Goal: Information Seeking & Learning: Learn about a topic

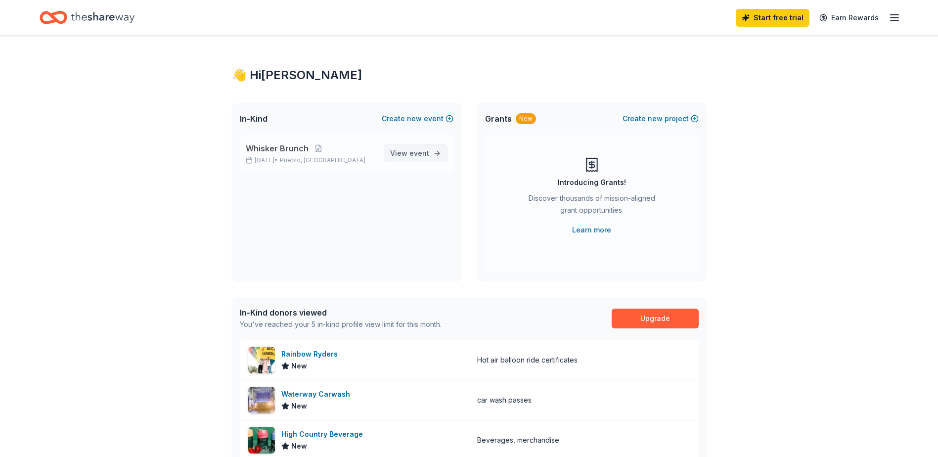
click at [418, 152] on span "event" at bounding box center [420, 153] width 20 height 8
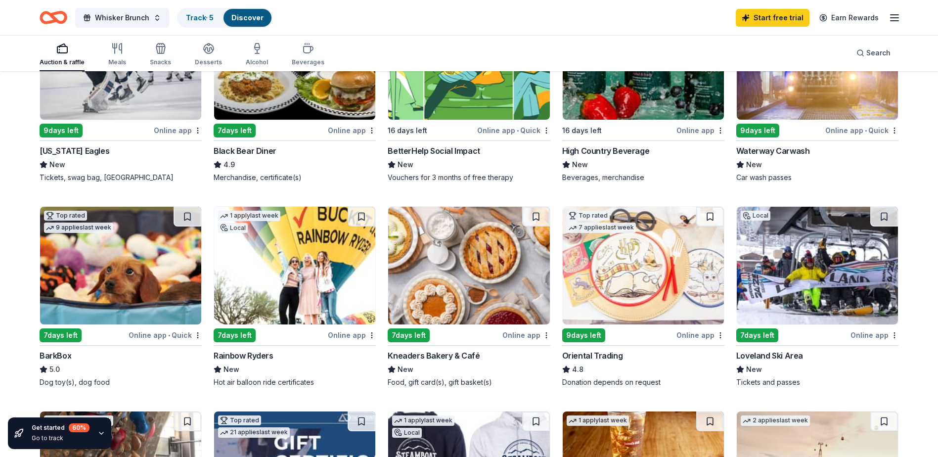
scroll to position [99, 0]
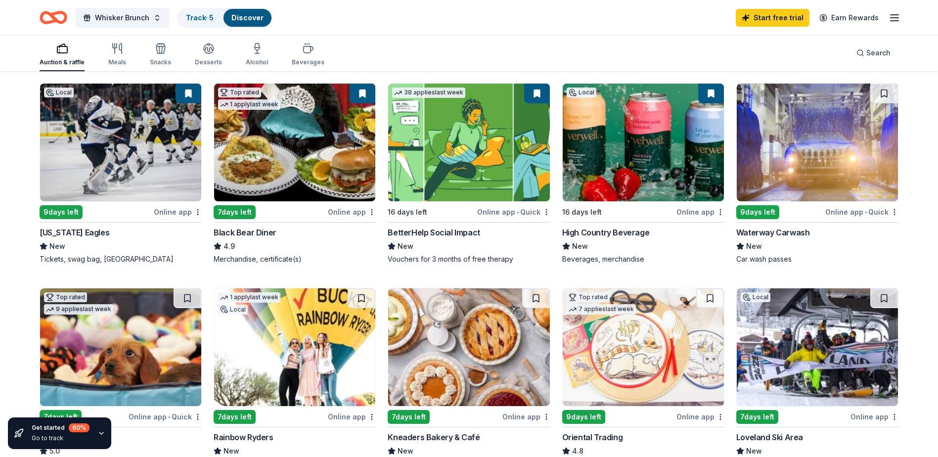
click at [370, 217] on div "Online app" at bounding box center [352, 212] width 48 height 12
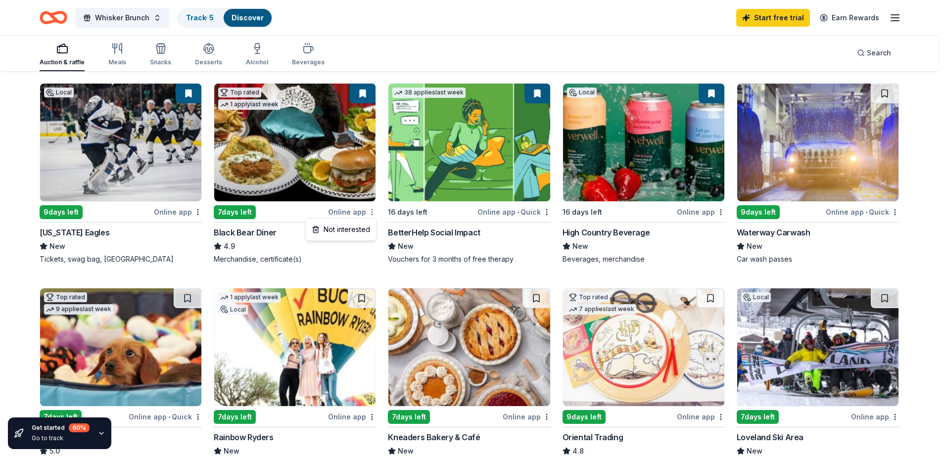
click at [372, 213] on html "Whisker Brunch Track · 5 Discover Start free trial Earn Rewards Auction & raffl…" at bounding box center [473, 129] width 946 height 457
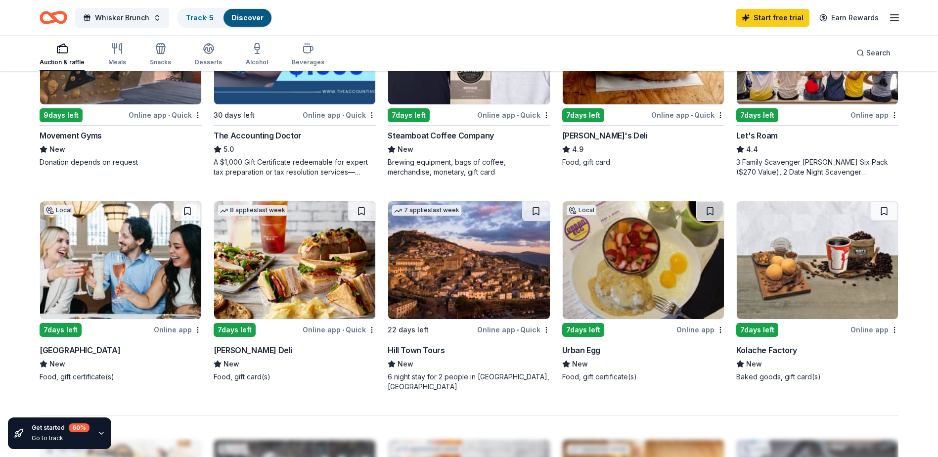
scroll to position [605, 0]
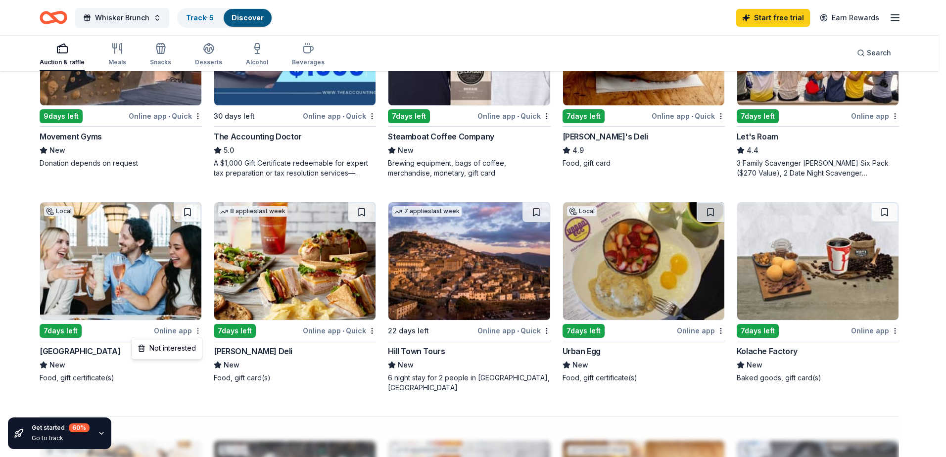
click at [183, 346] on div "Not interested" at bounding box center [167, 348] width 66 height 18
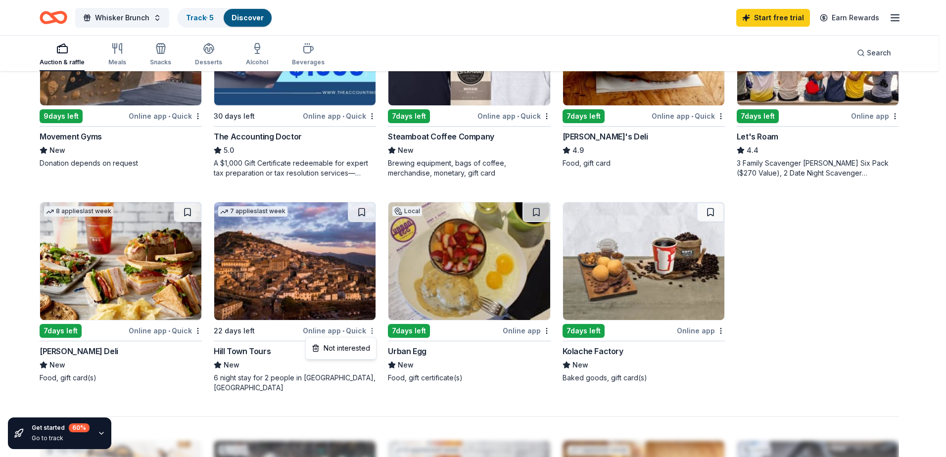
click at [341, 351] on div "Not interested" at bounding box center [341, 348] width 66 height 18
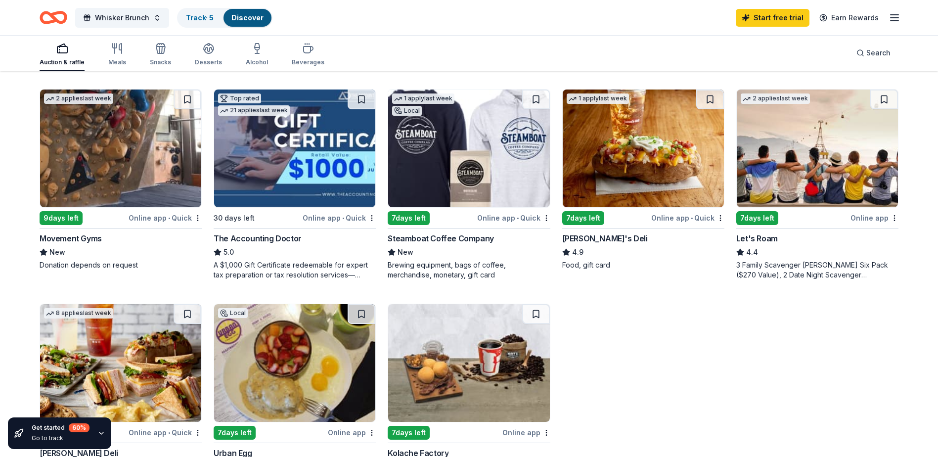
scroll to position [456, 0]
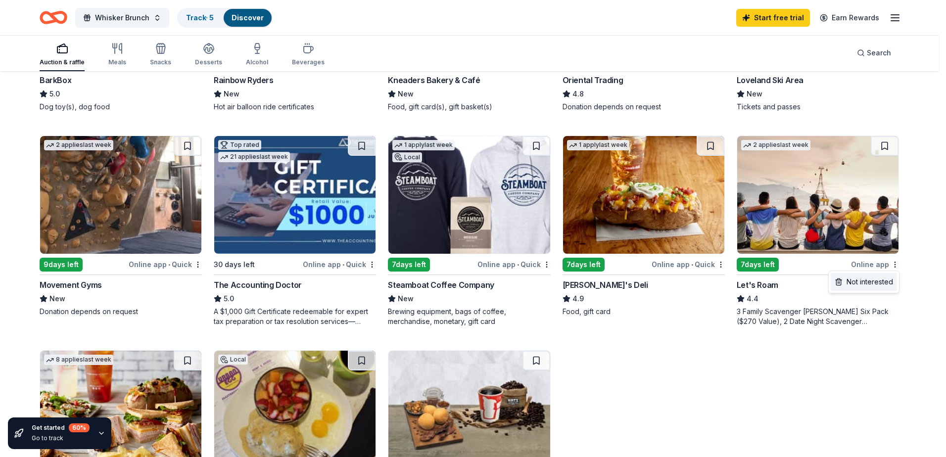
click at [878, 280] on div "Not interested" at bounding box center [864, 282] width 66 height 18
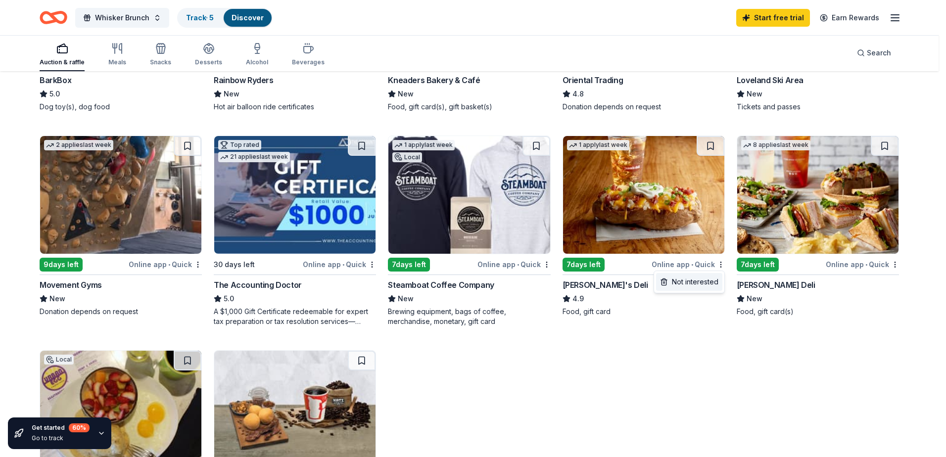
click at [708, 284] on div "Not interested" at bounding box center [689, 282] width 66 height 18
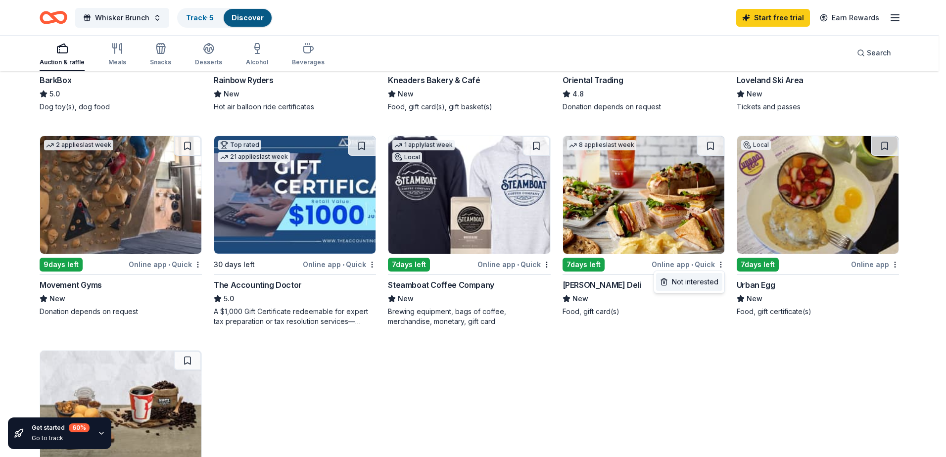
click at [708, 280] on div "Not interested" at bounding box center [689, 282] width 66 height 18
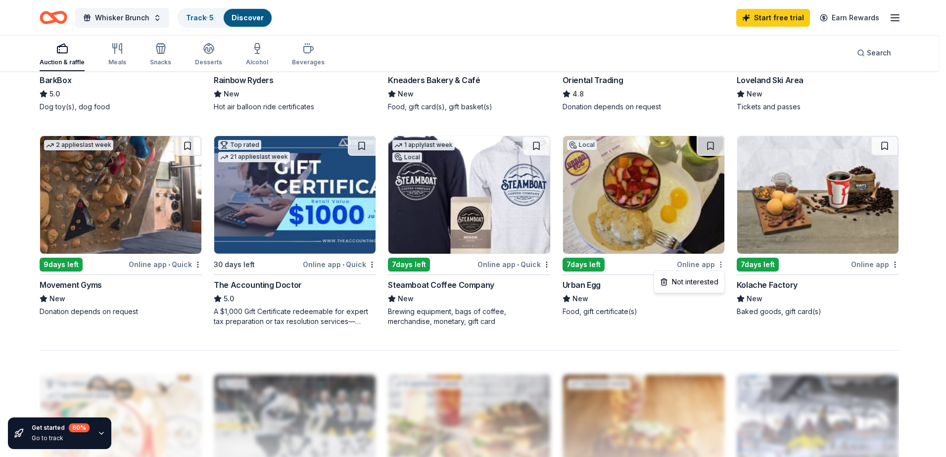
click at [700, 279] on div "Not interested" at bounding box center [689, 282] width 66 height 18
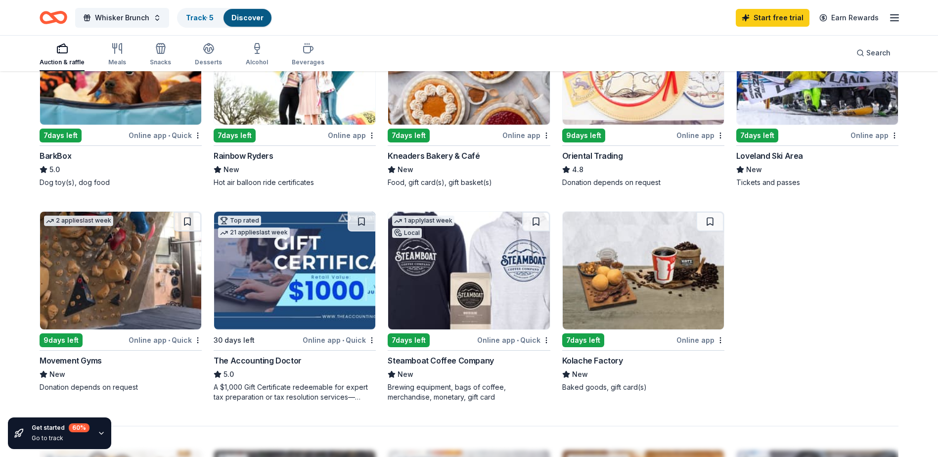
scroll to position [357, 0]
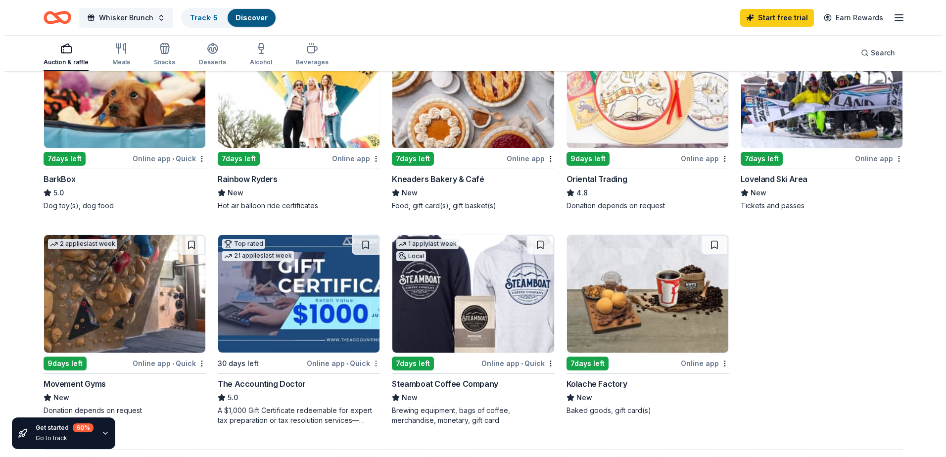
click div "Not interested"
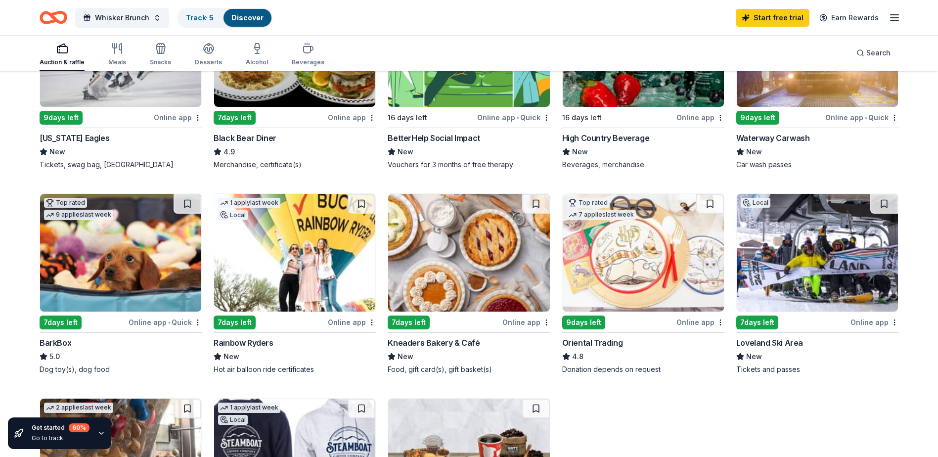
scroll to position [198, 0]
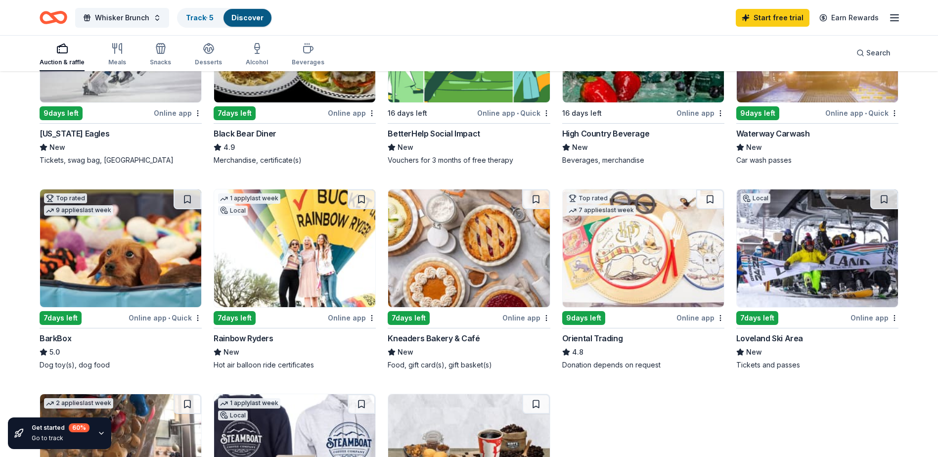
click at [634, 265] on img at bounding box center [643, 248] width 161 height 118
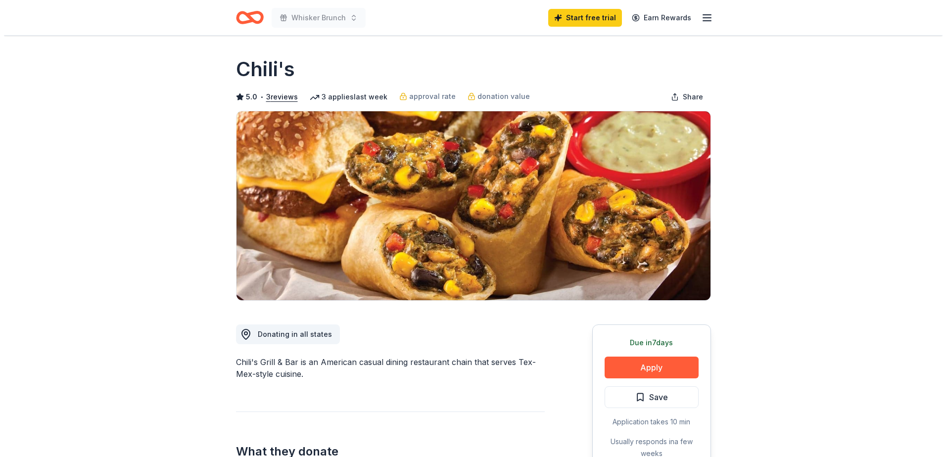
scroll to position [148, 0]
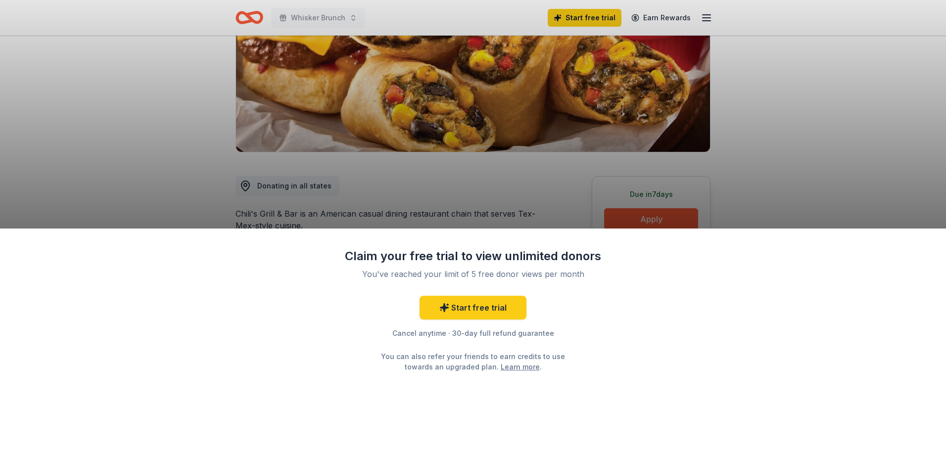
drag, startPoint x: 816, startPoint y: 156, endPoint x: 811, endPoint y: 156, distance: 5.0
click at [816, 156] on div "Claim your free trial to view unlimited donors You've reached your limit of 5 f…" at bounding box center [473, 228] width 946 height 457
